Goal: Task Accomplishment & Management: Use online tool/utility

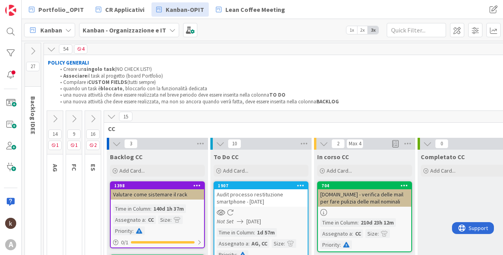
click at [93, 119] on icon at bounding box center [93, 118] width 9 height 9
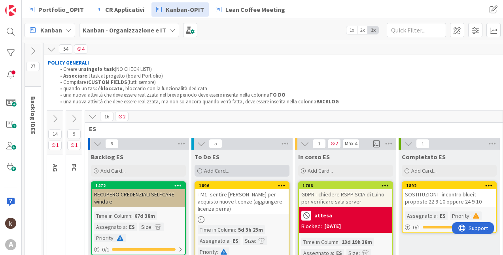
click at [229, 165] on div "Add Card..." at bounding box center [242, 171] width 95 height 12
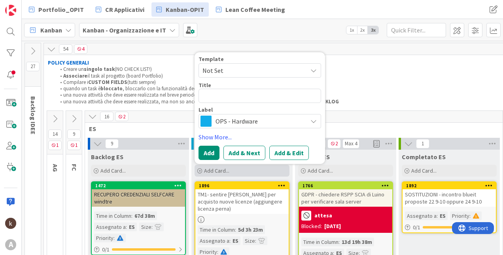
type textarea "x"
type textarea "M"
type textarea "x"
type textarea "MI"
type textarea "x"
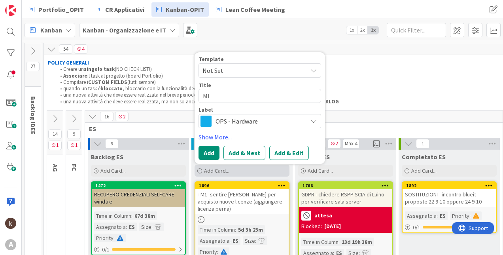
type textarea "MIG"
type textarea "x"
type textarea "MIGR"
type textarea "x"
type textarea "MIGRA"
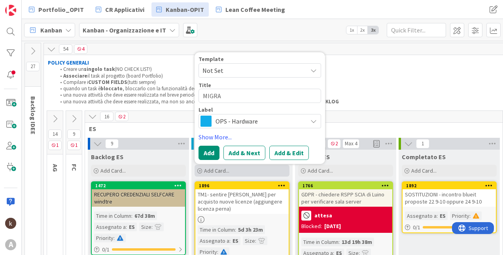
type textarea "x"
type textarea "MIGRAZ"
type textarea "x"
type textarea "MIGRAZI"
type textarea "x"
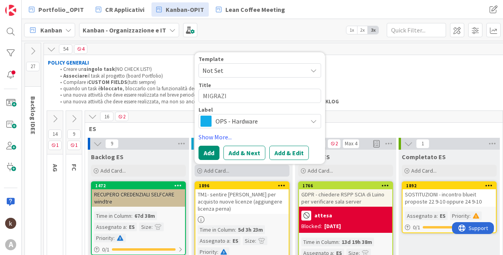
type textarea "MIGRAZIO"
type textarea "x"
type textarea "MIGRAZION"
type textarea "x"
type textarea "MIGRAZIONE"
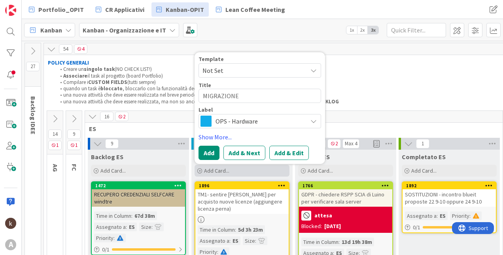
type textarea "x"
type textarea "MIGRAZIONE AH"
type textarea "x"
type textarea "MIGRAZIONE AHI"
type textarea "x"
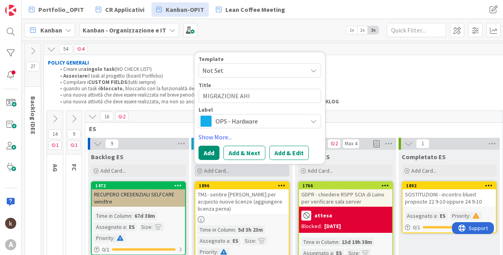
type textarea "MIGRAZIONE AHI -"
type textarea "x"
type textarea "MIGRAZIONE AHI -"
type textarea "x"
type textarea "MIGRAZIONE AHI - i"
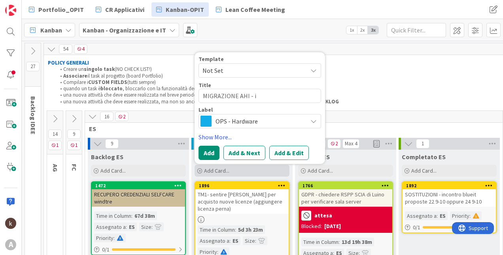
type textarea "x"
type textarea "MIGRAZIONE AHI - in"
type textarea "x"
type textarea "MIGRAZIONE AHI - invi"
type textarea "x"
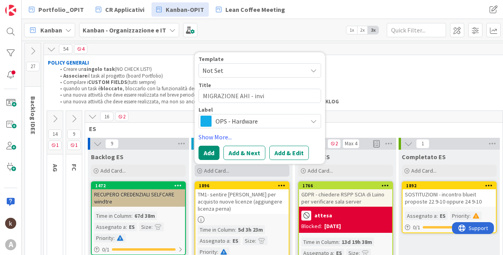
type textarea "MIGRAZIONE AHI - invia"
type textarea "x"
type textarea "MIGRAZIONE AHI - inviar"
type textarea "x"
type textarea "MIGRAZIONE AHI - inviare"
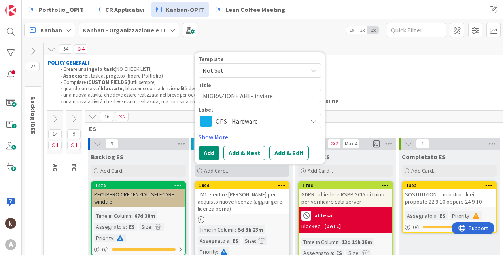
type textarea "x"
type textarea "MIGRAZIONE AHI - inviare p"
type textarea "x"
type textarea "MIGRAZIONE AHI - inviare pi"
type textarea "x"
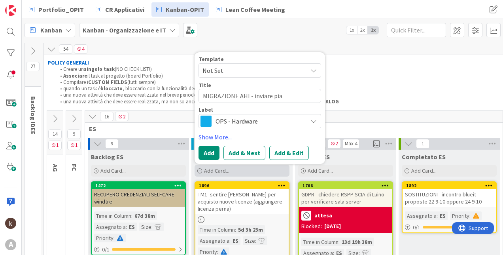
type textarea "MIGRAZIONE AHI - inviare pian"
type textarea "x"
type textarea "MIGRAZIONE AHI - inviare piani"
type textarea "x"
type textarea "MIGRAZIONE AHI - inviare pianif"
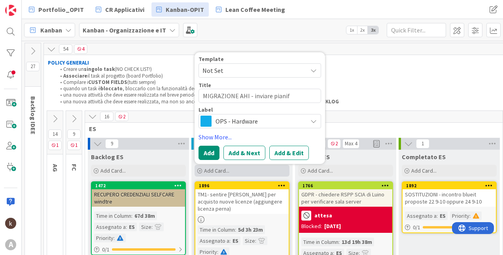
type textarea "x"
type textarea "MIGRAZIONE AHI - inviare pianifi"
type textarea "x"
type textarea "MIGRAZIONE AHI - inviare pianific"
type textarea "x"
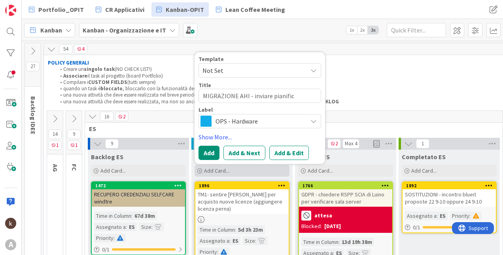
type textarea "MIGRAZIONE AHI - inviare pianifica"
type textarea "x"
type textarea "MIGRAZIONE AHI - inviare pianificaz"
type textarea "x"
type textarea "MIGRAZIONE AHI - inviare pianificazio"
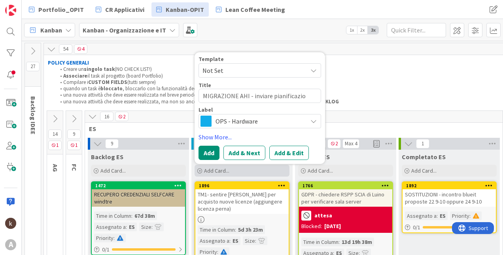
type textarea "x"
type textarea "MIGRAZIONE AHI - inviare pianificazione"
type textarea "x"
type textarea "MIGRAZIONE AHI - inviare pianificazione"
type textarea "x"
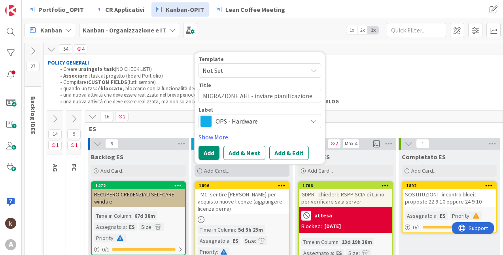
type textarea "MIGRAZIONE AHI - inviare pianificazione a"
type textarea "x"
type textarea "MIGRAZIONE AHI - inviare pianificazione a"
type textarea "x"
type textarea "MIGRAZIONE AHI - inviare pianificazione a t"
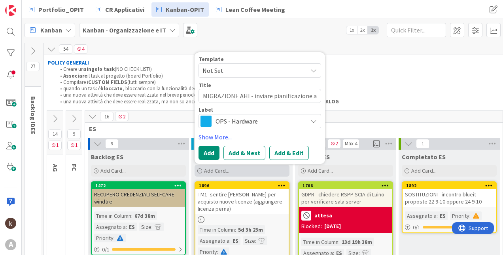
type textarea "x"
type textarea "MIGRAZIONE AHI - inviare pianificazione a tu"
type textarea "x"
type textarea "MIGRAZIONE AHI - inviare pianificazione a tut"
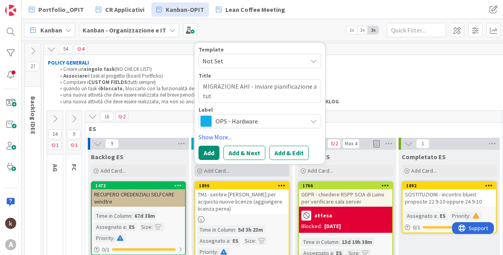
type textarea "x"
type textarea "MIGRAZIONE AHI - inviare pianificazione a tutt"
type textarea "x"
type textarea "MIGRAZIONE AHI - inviare pianificazione a tutti"
type textarea "x"
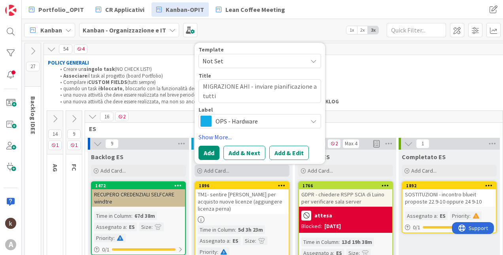
type textarea "MIGRAZIONE AHI - inviare pianificazione a tutti"
type textarea "x"
type textarea "MIGRAZIONE AHI - inviare pianificazione a tutti i"
type textarea "x"
type textarea "MIGRAZIONE AHI - inviare pianificazione a tutti i"
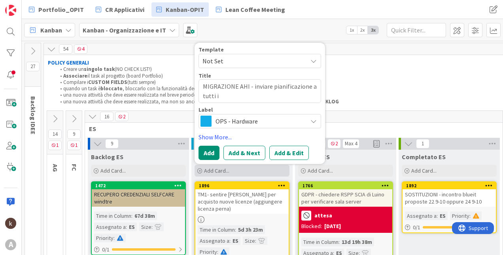
type textarea "x"
type textarea "MIGRAZIONE AHI - inviare pianificazione a tutti i o"
type textarea "x"
type textarea "MIGRAZIONE AHI - inviare pianificazione a tutti i"
type textarea "x"
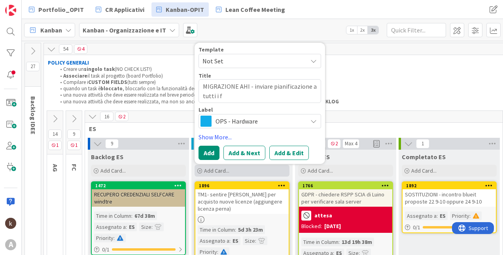
type textarea "MIGRAZIONE AHI - inviare pianificazione a tutti i fo"
type textarea "x"
type textarea "MIGRAZIONE AHI - inviare pianificazione a tutti i for"
type textarea "x"
type textarea "MIGRAZIONE AHI - inviare pianificazione a tutti i forn"
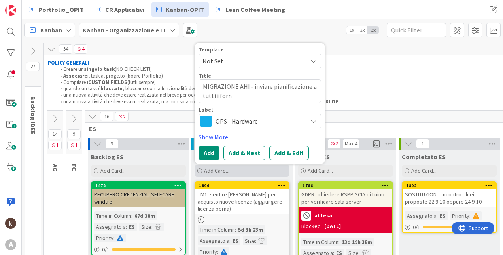
type textarea "x"
type textarea "MIGRAZIONE AHI - inviare pianificazione a tutti i forni"
type textarea "x"
type textarea "MIGRAZIONE AHI - inviare pianificazione a tutti i fornito"
type textarea "x"
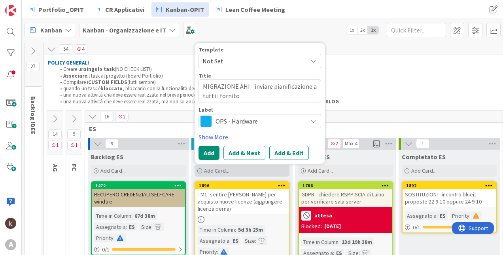
type textarea "MIGRAZIONE AHI - inviare pianificazione a tutti i fornitor"
type textarea "x"
type textarea "MIGRAZIONE AHI - inviare pianificazione a tutti i fornitori"
type textarea "x"
type textarea "MIGRAZIONE AHI - inviare pianificazione a tutti i fornitori"
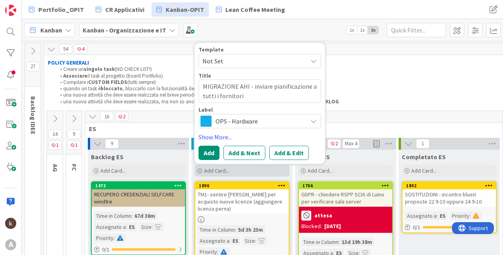
type textarea "x"
type textarea "MIGRAZIONE AHI - inviare pianificazione a tutti i fornitori e"
type textarea "x"
type textarea "MIGRAZIONE AHI - inviare pianificazione a tutti i fornitori e"
type textarea "x"
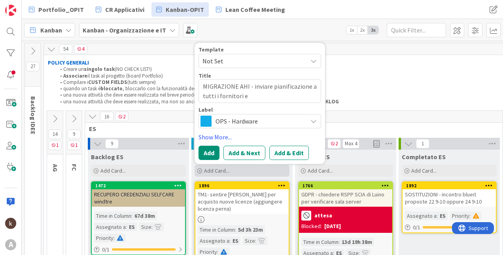
type textarea "MIGRAZIONE AHI - inviare pianificazione a tutti i fornitori e a"
type textarea "x"
type textarea "MIGRAZIONE AHI - inviare pianificazione a tutti i fornitori e"
type textarea "x"
type textarea "MIGRAZIONE AHI - inviare pianificazione a tutti i fornitori e d"
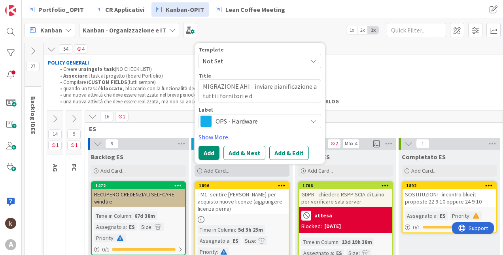
type textarea "x"
type textarea "MIGRAZIONE AHI - inviare pianificazione a tutti i fornitori e d"
type textarea "x"
type textarea "MIGRAZIONE AHI - inviare pianificazione a tutti i fornitori e d A"
type textarea "x"
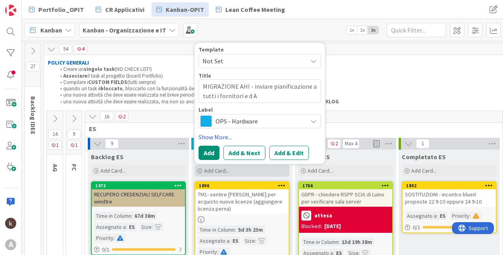
type textarea "MIGRAZIONE AHI - inviare pianificazione a tutti i fornitori e d"
type textarea "x"
type textarea "MIGRAZIONE AHI - inviare pianificazione a tutti i fornitori e d"
type textarea "x"
type textarea "MIGRAZIONE AHI - inviare pianificazione a tutti i fornitori e"
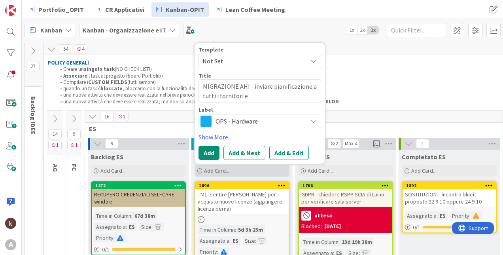
type textarea "x"
type textarea "MIGRAZIONE AHI - inviare pianificazione a tutti i fornitori e"
type textarea "x"
type textarea "MIGRAZIONE AHI - inviare pianificazione a tutti i fornitori ed"
type textarea "x"
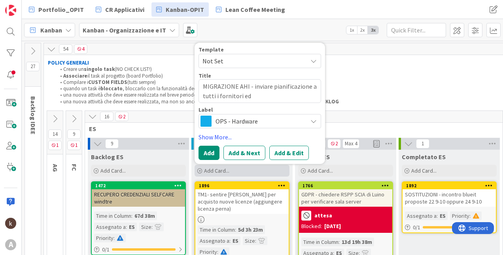
type textarea "MIGRAZIONE AHI - inviare pianificazione a tutti i fornitori ed"
type textarea "x"
type textarea "MIGRAZIONE AHI - inviare pianificazione a tutti i fornitori ed A"
type textarea "x"
type textarea "MIGRAZIONE AHI - inviare pianificazione a tutti i fornitori ed Al"
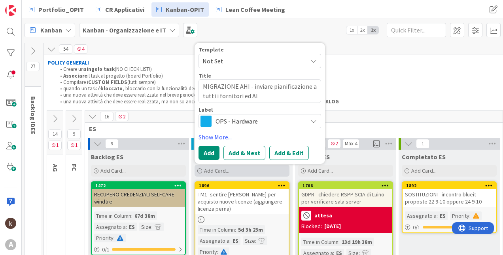
type textarea "x"
type textarea "MIGRAZIONE AHI - inviare pianificazione a tutti i fornitori ed Aldi"
type textarea "x"
type textarea "MIGRAZIONE AHI - inviare pianificazione a tutti i fornitori ed [PERSON_NAME]"
click at [241, 123] on span "OPS - Hardware" at bounding box center [260, 120] width 88 height 11
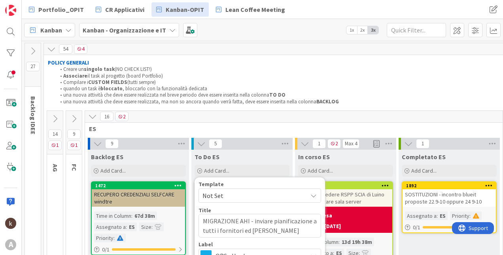
scroll to position [40, 0]
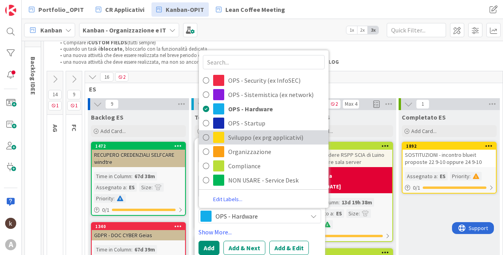
click at [273, 136] on span "Sviluppo (ex prg applicativi)" at bounding box center [276, 137] width 96 height 12
type textarea "x"
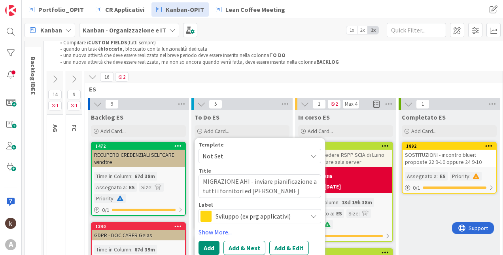
click at [285, 244] on button "Add & Edit" at bounding box center [289, 247] width 40 height 14
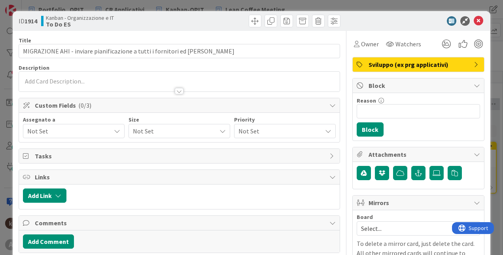
click at [92, 121] on div "Assegnato a" at bounding box center [74, 120] width 102 height 6
click at [90, 130] on span "Not Set" at bounding box center [68, 130] width 83 height 9
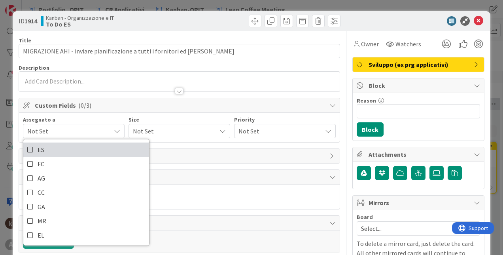
click at [63, 151] on link "ES" at bounding box center [86, 149] width 126 height 14
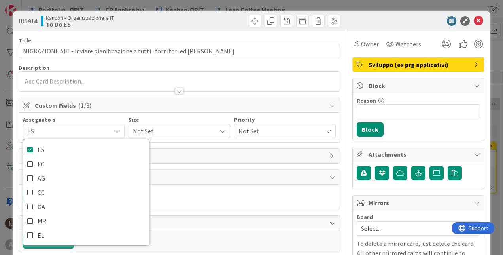
click at [168, 125] on span "Not Set" at bounding box center [172, 130] width 79 height 11
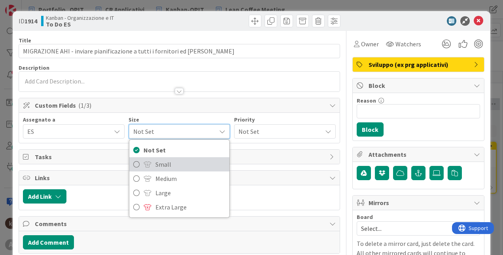
drag, startPoint x: 175, startPoint y: 162, endPoint x: 211, endPoint y: 152, distance: 36.9
click at [175, 163] on span "Small" at bounding box center [190, 164] width 70 height 12
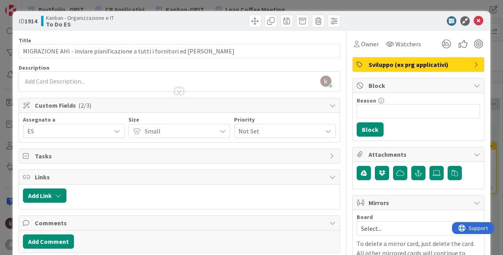
click at [286, 134] on span "Not Set" at bounding box center [277, 130] width 79 height 11
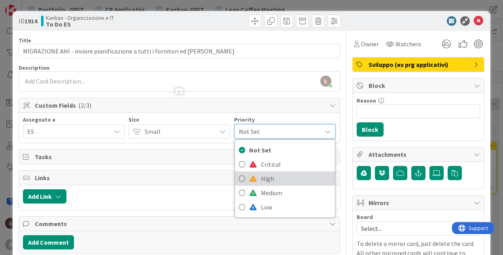
click at [277, 178] on span "High" at bounding box center [296, 178] width 70 height 12
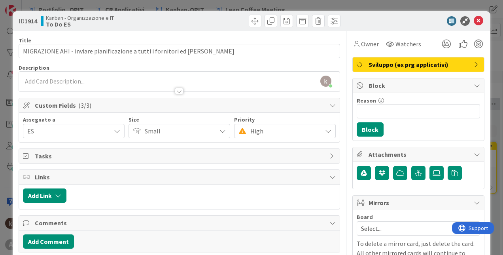
click at [74, 79] on div "kanban helpdesk just joined" at bounding box center [179, 82] width 321 height 20
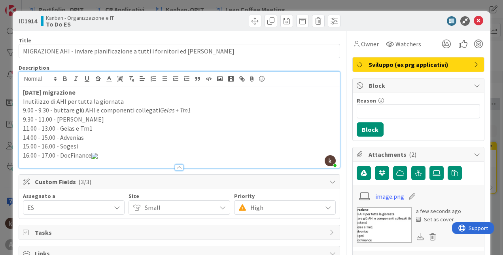
click at [98, 159] on img at bounding box center [94, 156] width 6 height 6
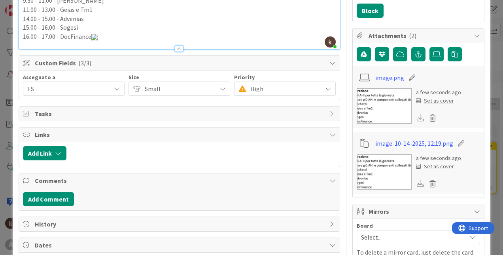
scroll to position [158, 0]
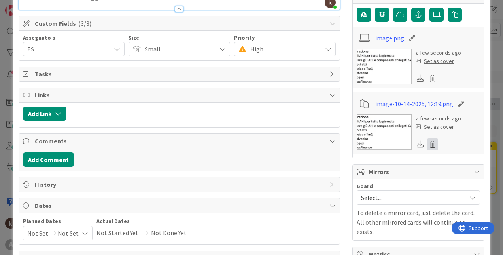
click at [427, 144] on icon at bounding box center [432, 144] width 11 height 12
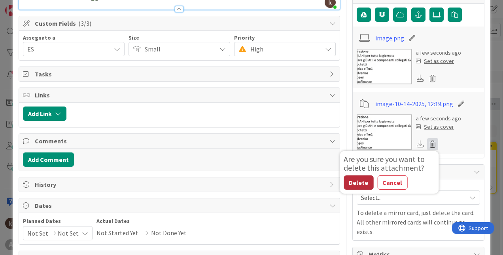
click at [359, 182] on button "Delete" at bounding box center [359, 182] width 30 height 14
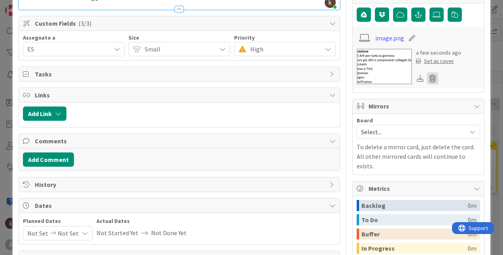
click at [427, 77] on icon at bounding box center [432, 78] width 11 height 12
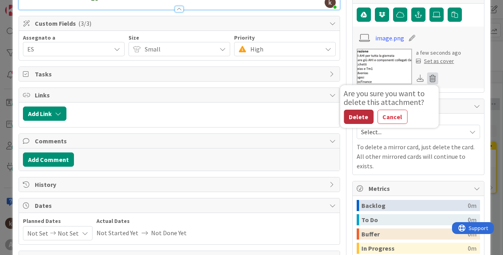
click at [356, 115] on button "Delete" at bounding box center [359, 117] width 30 height 14
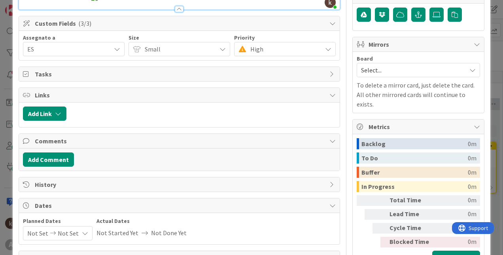
scroll to position [40, 0]
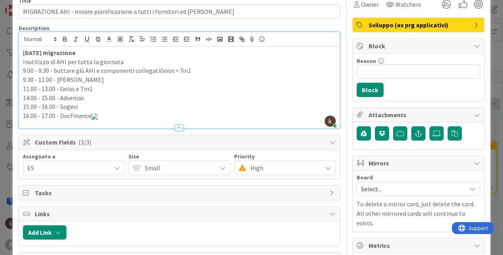
click at [94, 115] on p "16.00 - 17.00 - DocFinance" at bounding box center [179, 115] width 313 height 9
click at [117, 109] on p "15.00 - 16.00 - Sogesi" at bounding box center [179, 106] width 313 height 9
click at [117, 119] on img at bounding box center [115, 116] width 6 height 6
drag, startPoint x: 173, startPoint y: 216, endPoint x: 124, endPoint y: 209, distance: 49.4
click at [118, 119] on img at bounding box center [115, 116] width 6 height 6
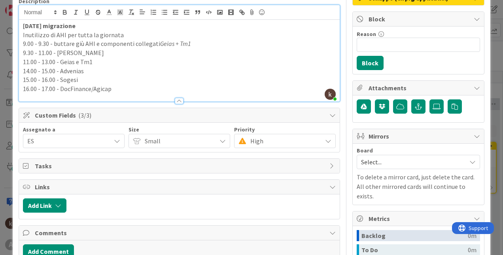
scroll to position [79, 0]
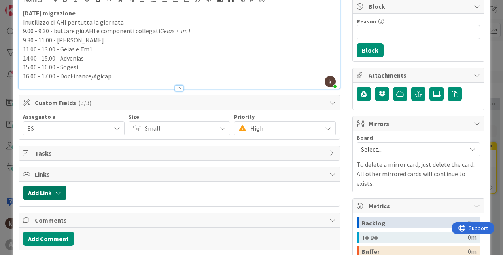
click at [59, 189] on icon "button" at bounding box center [58, 192] width 6 height 6
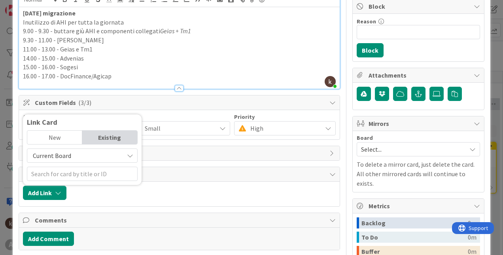
click at [87, 154] on span "Current Board" at bounding box center [75, 155] width 89 height 11
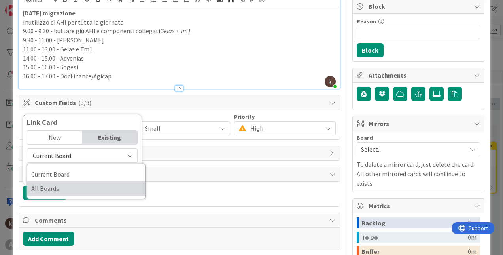
click at [78, 189] on span "All Boards" at bounding box center [86, 188] width 110 height 12
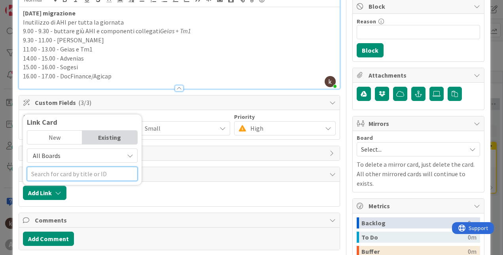
click at [93, 176] on input "text" at bounding box center [82, 173] width 111 height 14
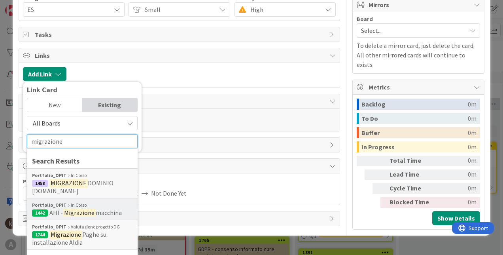
type input "migrazione"
click at [93, 214] on mark "Migrazione" at bounding box center [79, 212] width 33 height 10
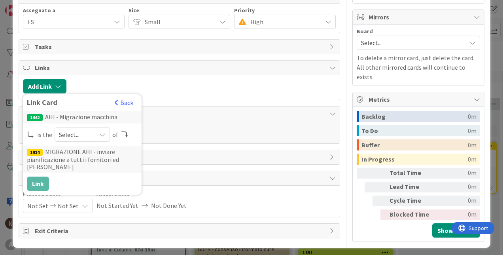
click at [98, 141] on div "Select..." at bounding box center [82, 134] width 55 height 14
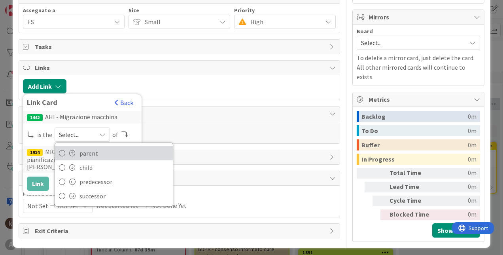
click at [74, 157] on link "parent" at bounding box center [114, 153] width 118 height 14
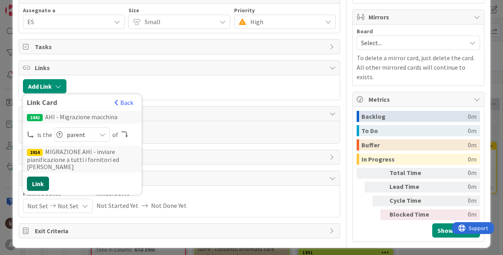
click at [42, 176] on button "Link" at bounding box center [38, 183] width 22 height 14
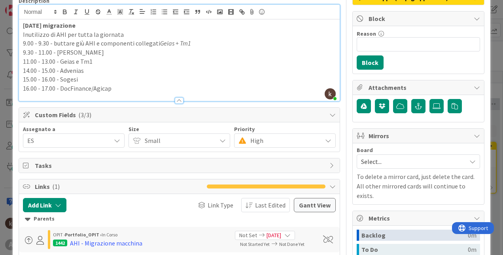
scroll to position [0, 0]
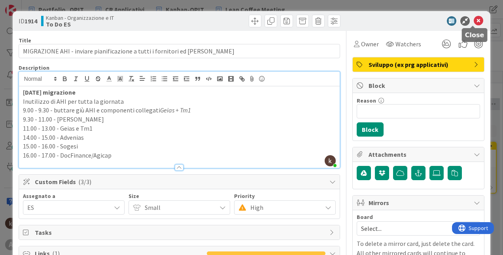
click at [474, 19] on icon at bounding box center [478, 20] width 9 height 9
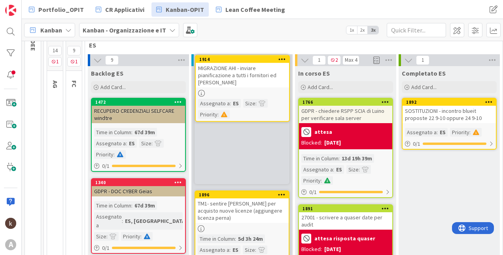
scroll to position [59, 0]
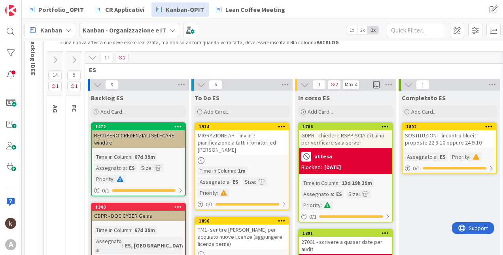
click at [263, 135] on div "MIGRAZIONE AHI - inviare pianificazione a tutti i fornitori ed [PERSON_NAME]" at bounding box center [241, 142] width 93 height 25
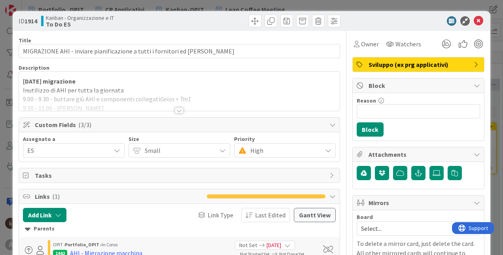
click at [255, 155] on span "High" at bounding box center [284, 150] width 68 height 11
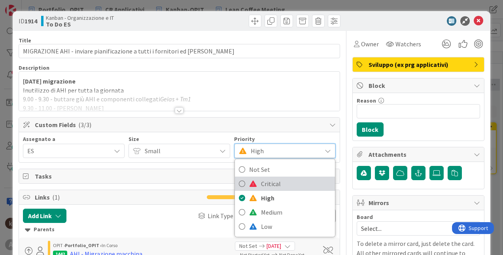
click at [261, 182] on span "Critical" at bounding box center [296, 184] width 70 height 12
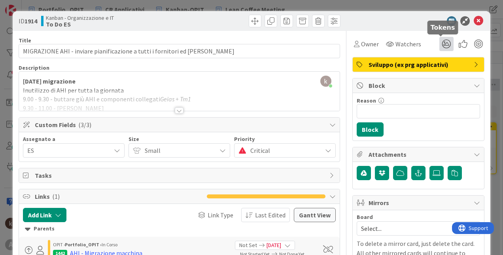
click at [443, 43] on icon at bounding box center [446, 44] width 14 height 14
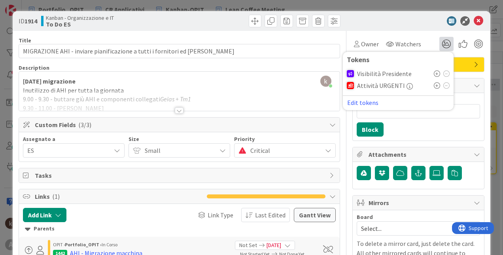
click at [434, 87] on icon at bounding box center [437, 85] width 6 height 6
drag, startPoint x: 472, startPoint y: 19, endPoint x: 469, endPoint y: 22, distance: 4.2
click at [474, 19] on icon at bounding box center [478, 20] width 9 height 9
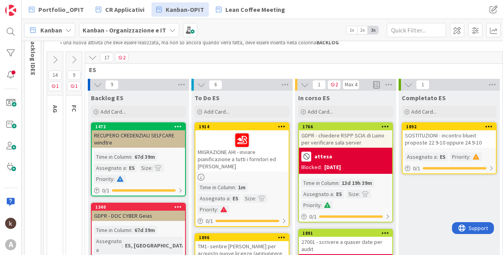
click at [240, 154] on div "MIGRAZIONE AHI - inviare pianificazione a tutti i fornitori ed [PERSON_NAME]" at bounding box center [241, 150] width 93 height 41
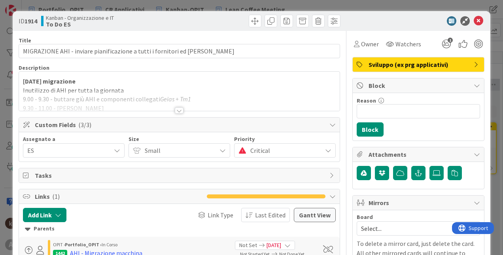
click at [76, 95] on div at bounding box center [179, 101] width 321 height 20
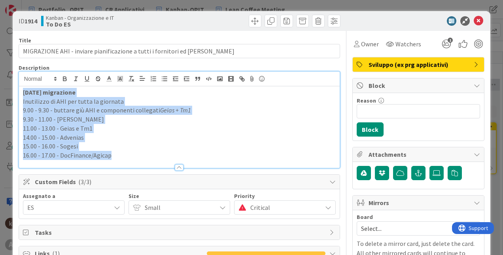
drag, startPoint x: 23, startPoint y: 93, endPoint x: 145, endPoint y: 156, distance: 136.9
click at [145, 156] on div "[DATE] migrazione Inutilizzo di AHI per tutta la giornata 9.00 - 9.30 - buttare…" at bounding box center [179, 126] width 321 height 81
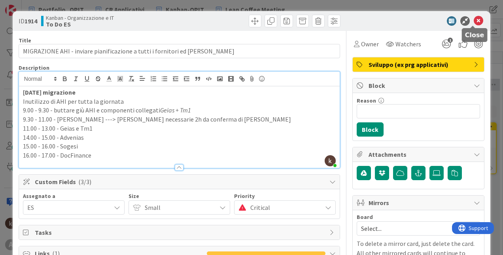
click at [474, 21] on icon at bounding box center [478, 20] width 9 height 9
